Goal: Find specific page/section: Find specific page/section

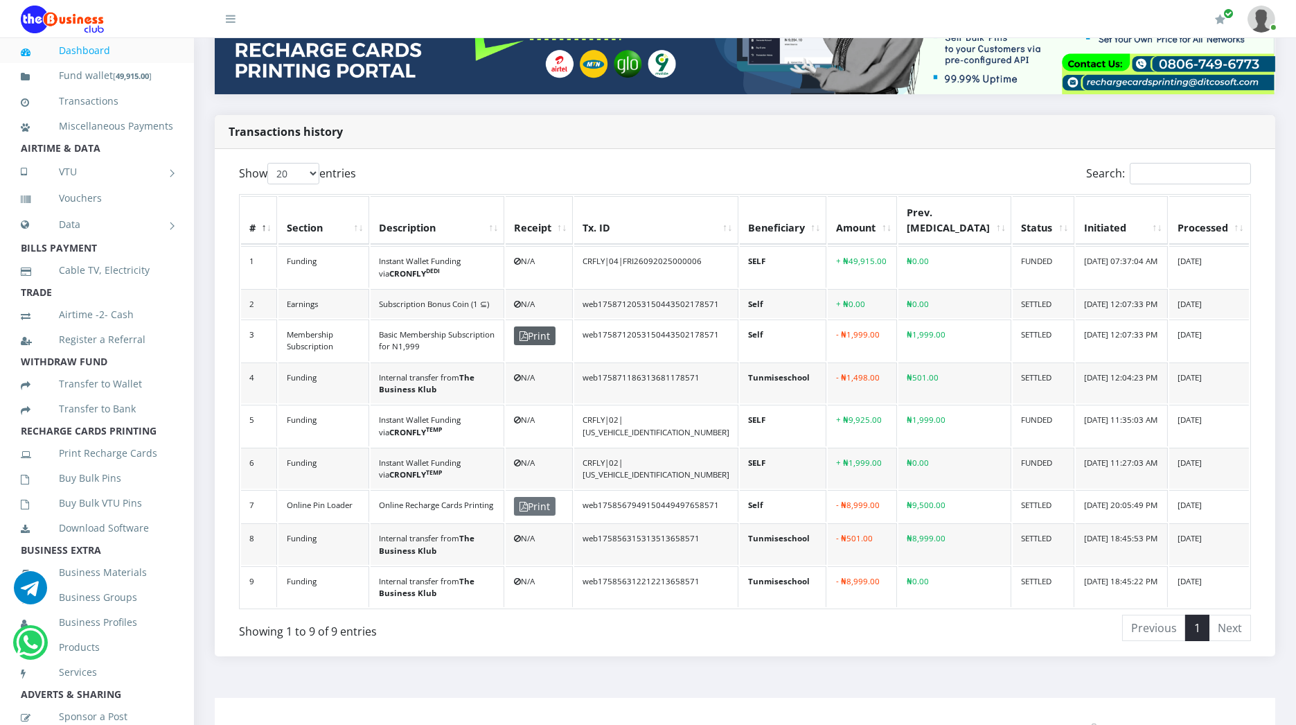
scroll to position [259, 0]
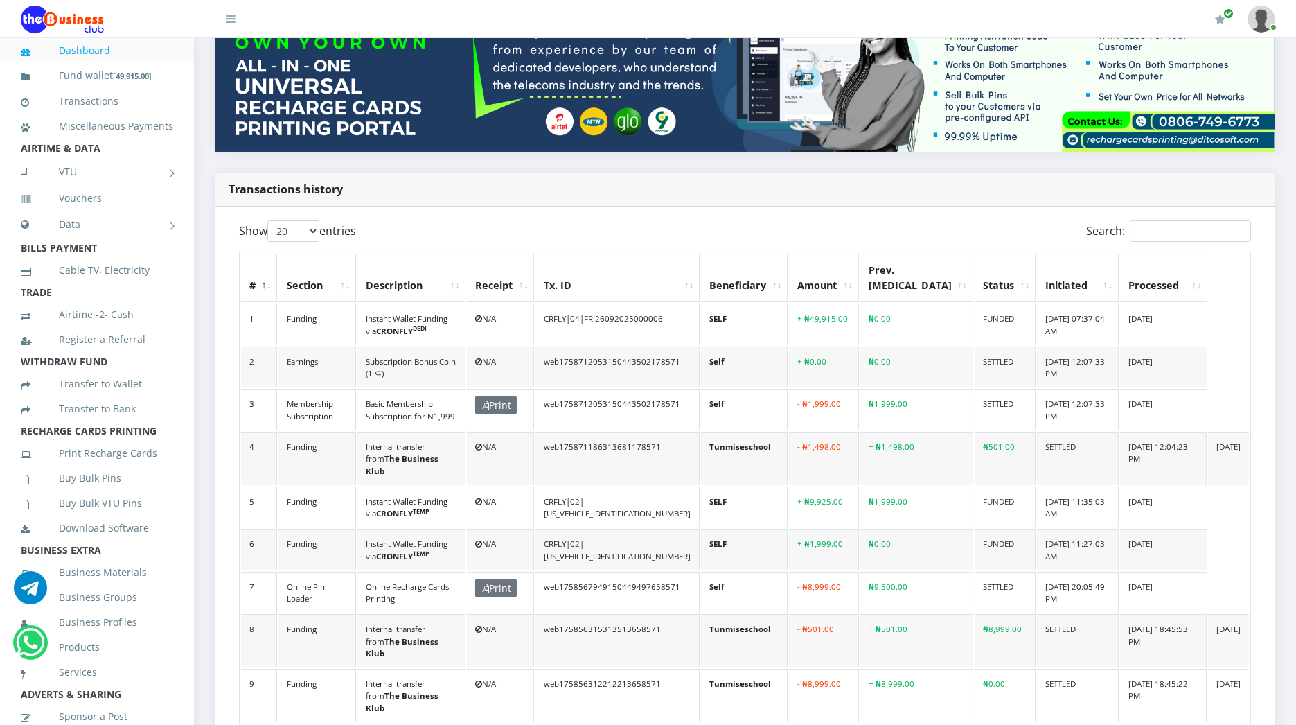
scroll to position [202, 0]
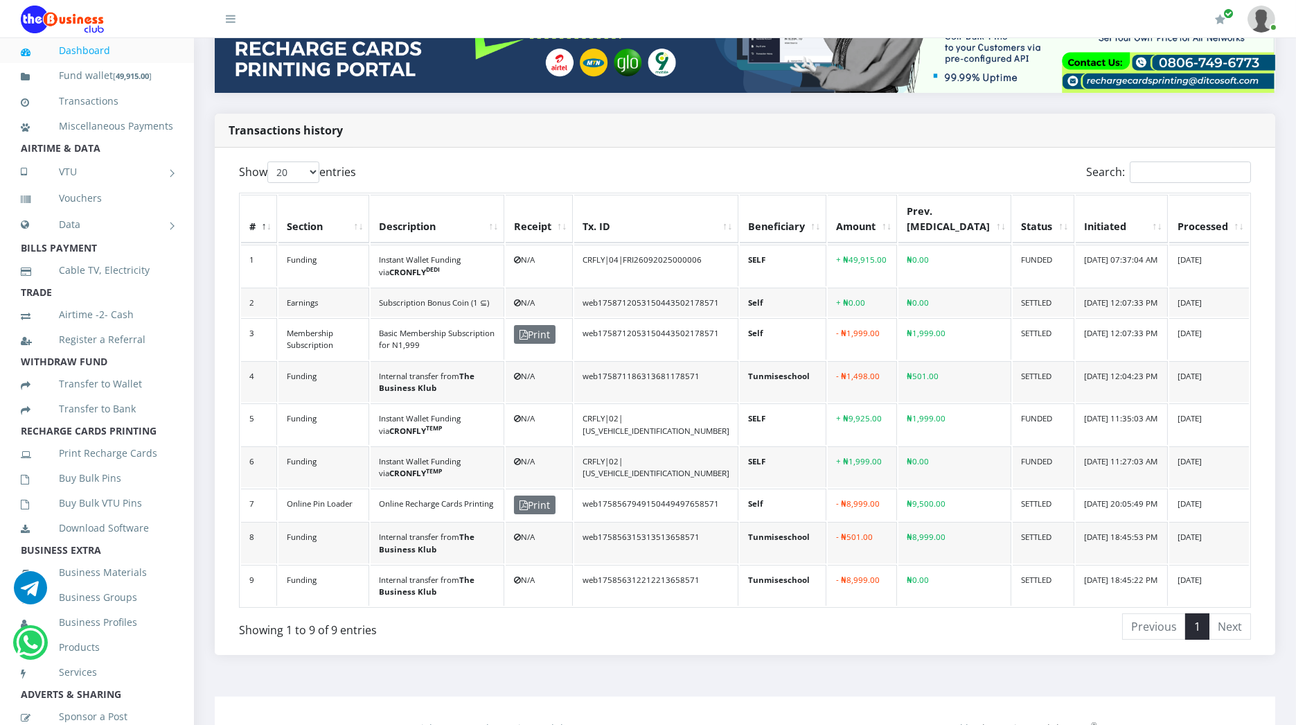
scroll to position [263, 0]
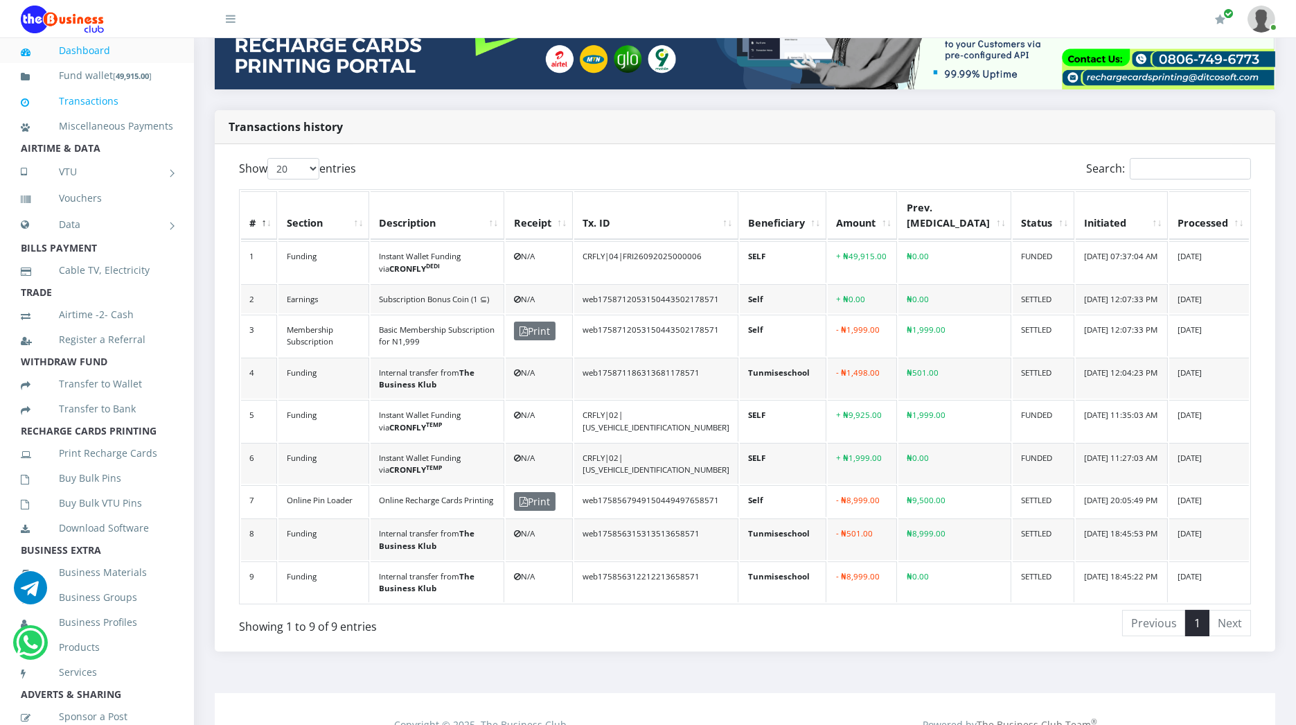
click at [91, 103] on link "Transactions" at bounding box center [97, 101] width 152 height 32
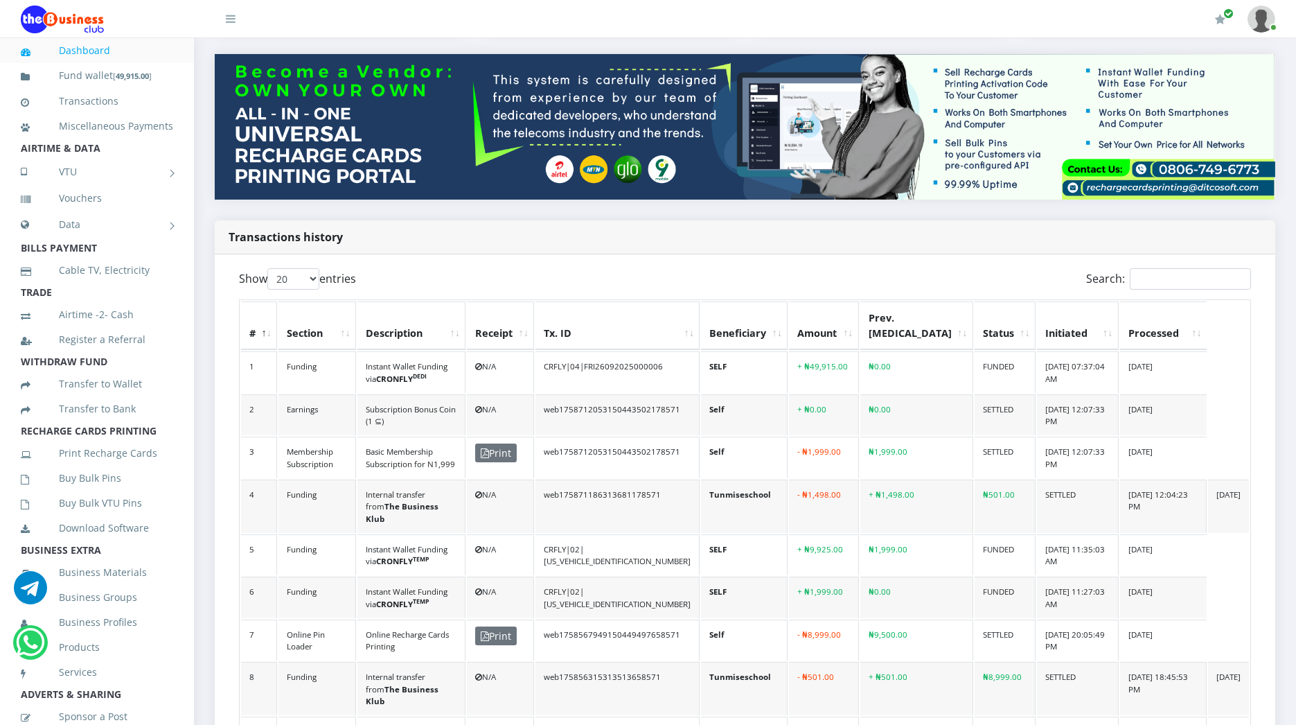
scroll to position [154, 0]
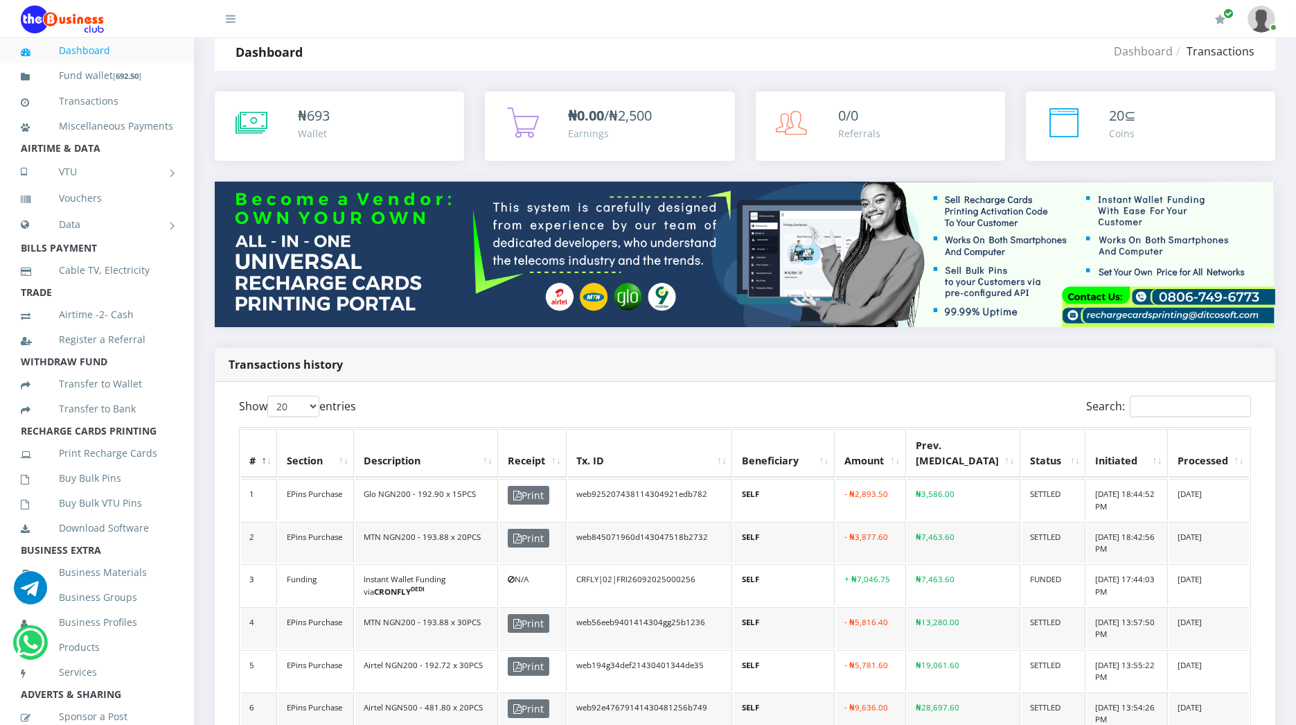
scroll to position [26, 0]
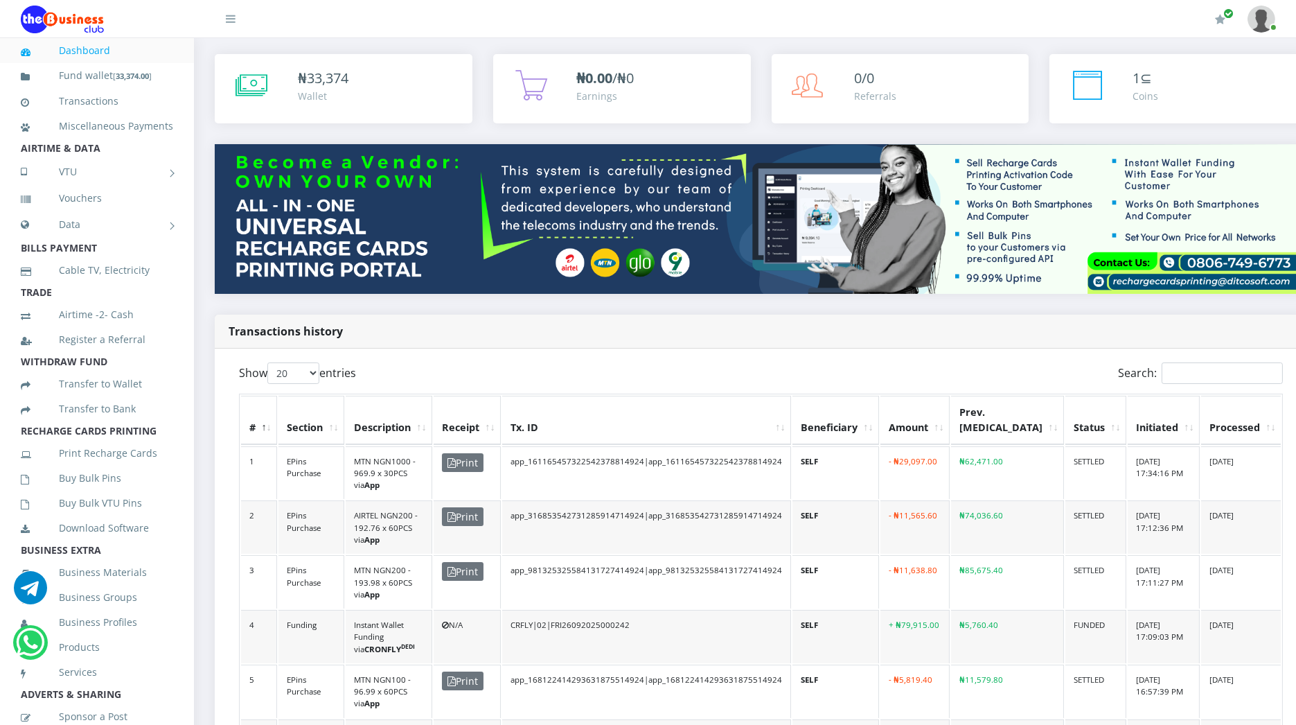
scroll to position [64, 0]
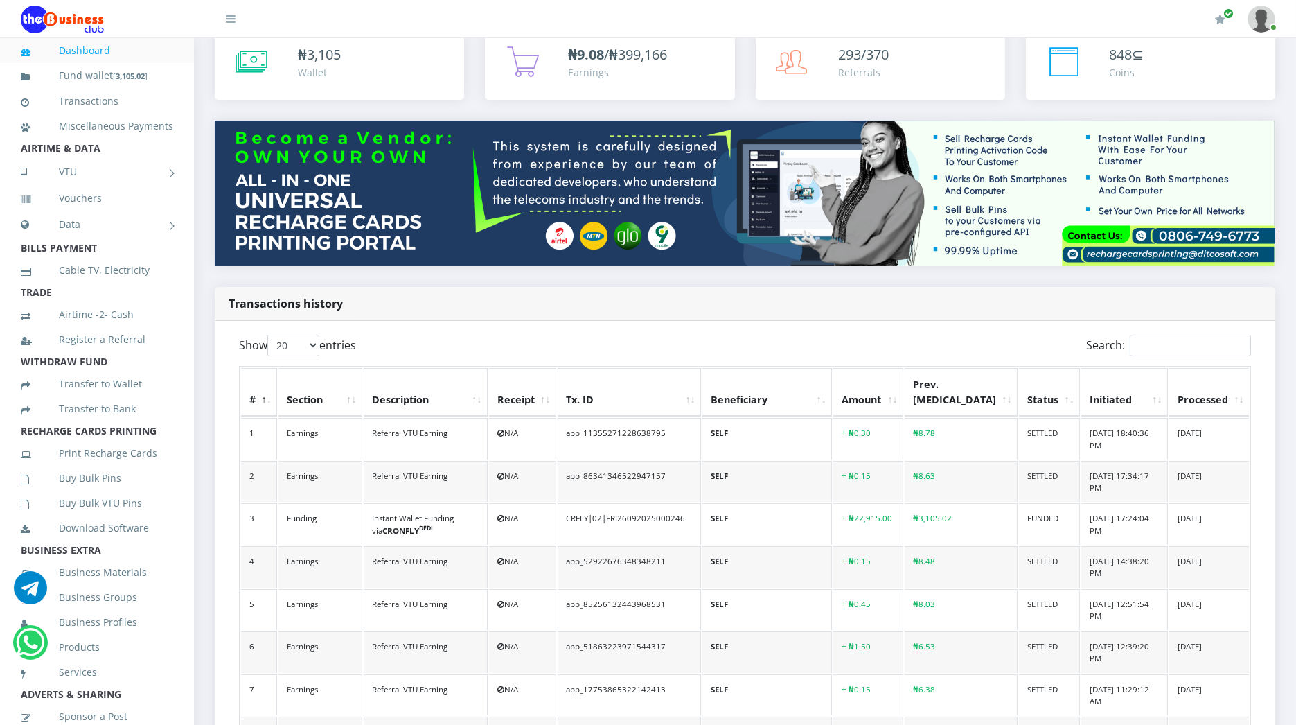
scroll to position [92, 0]
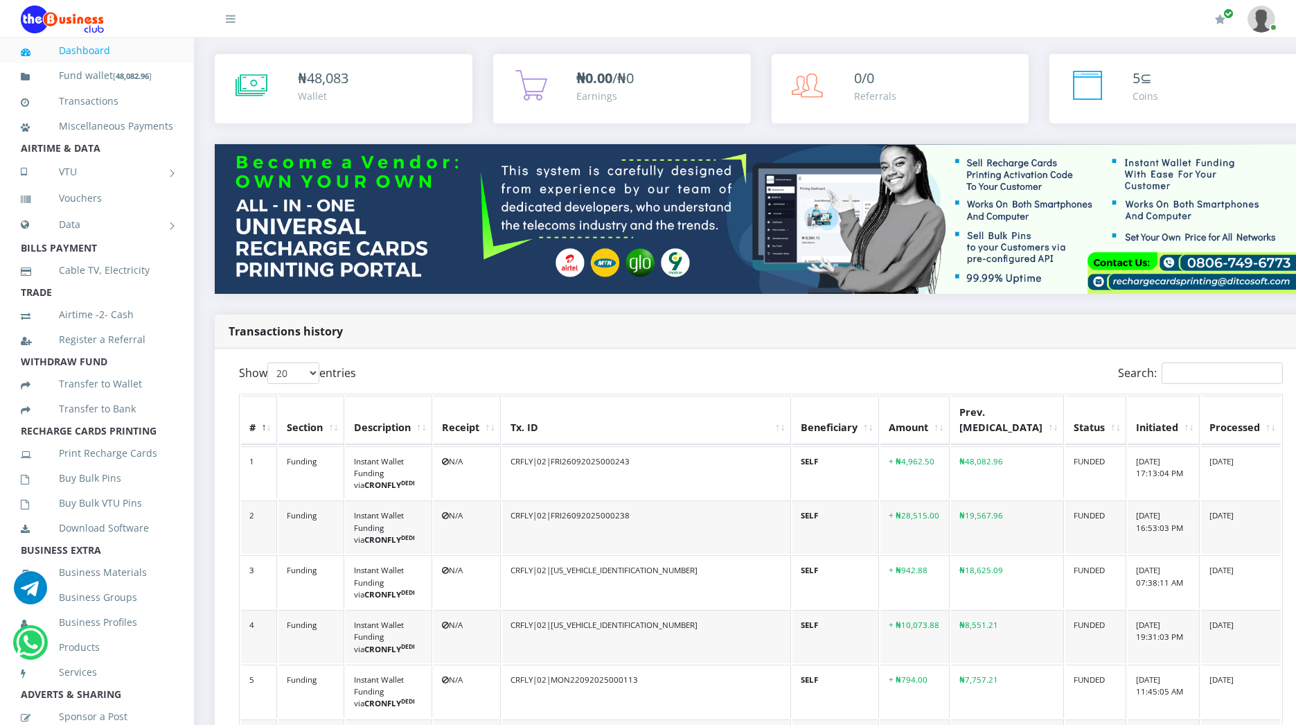
scroll to position [62, 0]
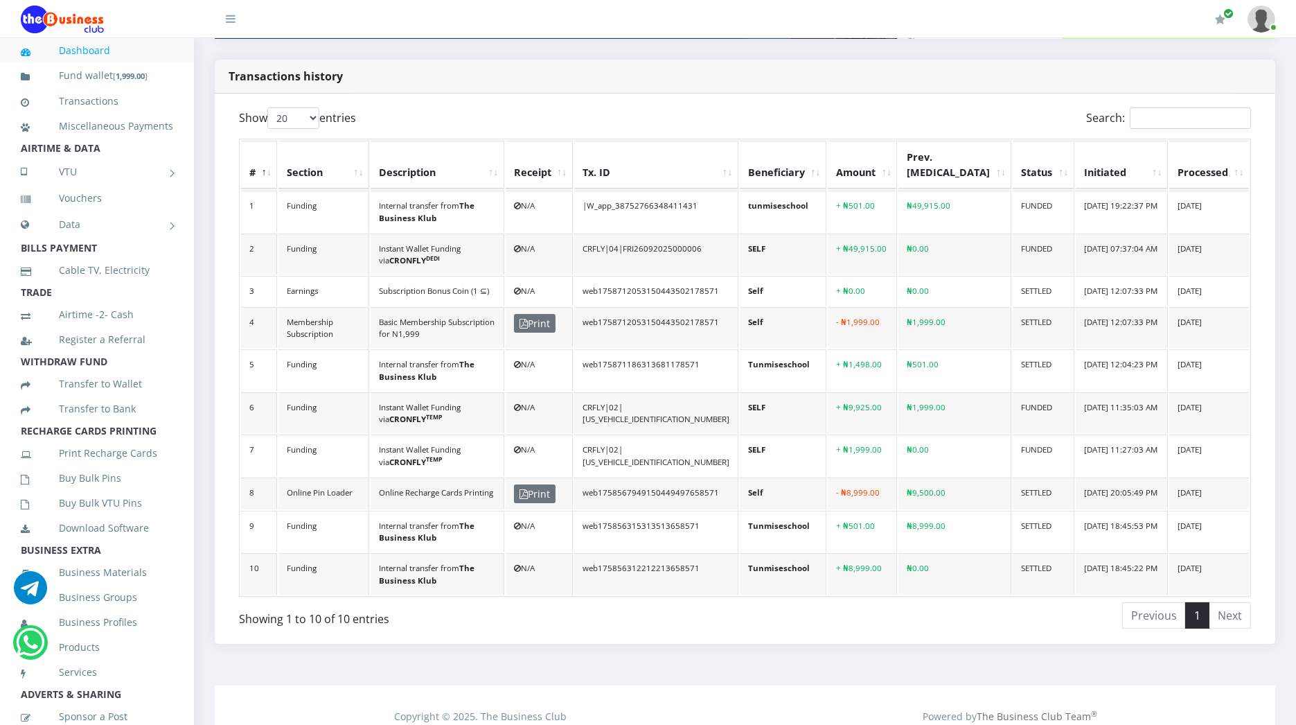
scroll to position [313, 0]
